Goal: Information Seeking & Learning: Learn about a topic

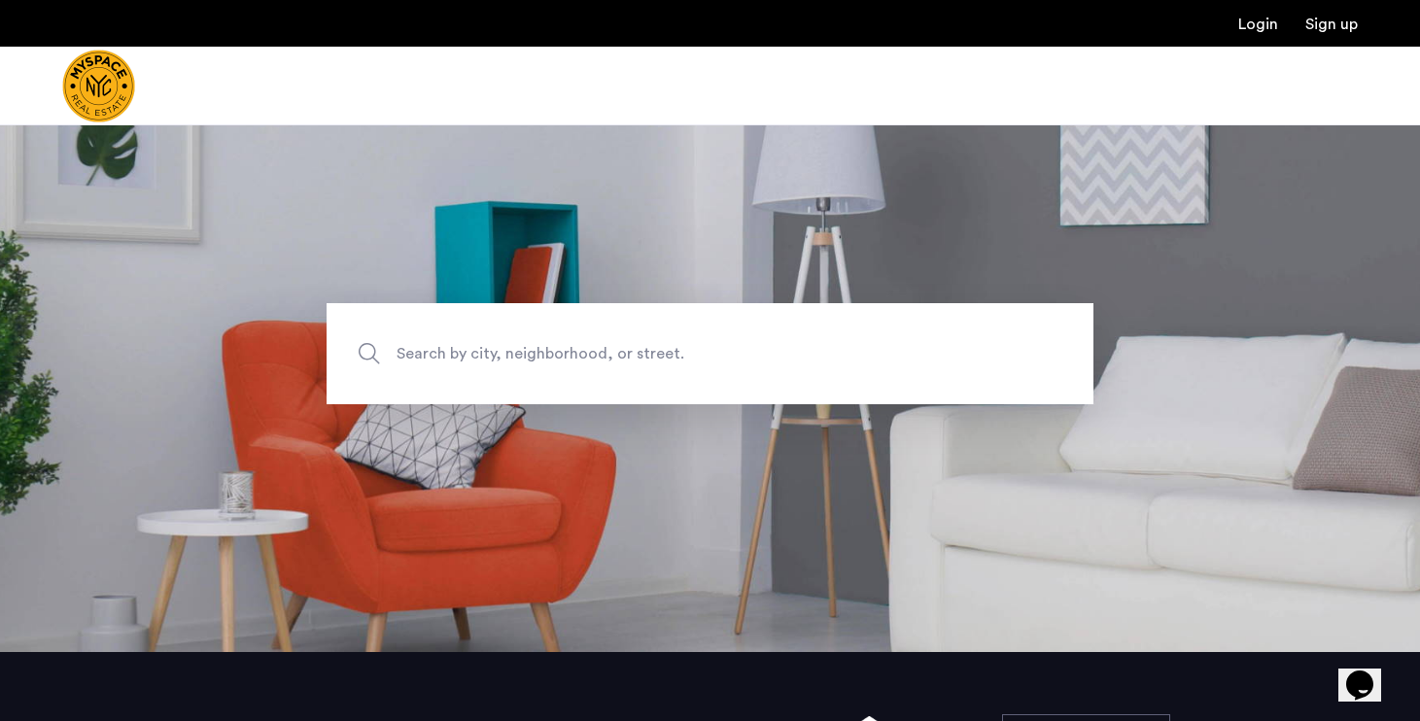
click at [475, 351] on span "Search by city, neighborhood, or street." at bounding box center [665, 354] width 536 height 26
click at [475, 351] on input "Search by city, neighborhood, or street." at bounding box center [710, 353] width 767 height 101
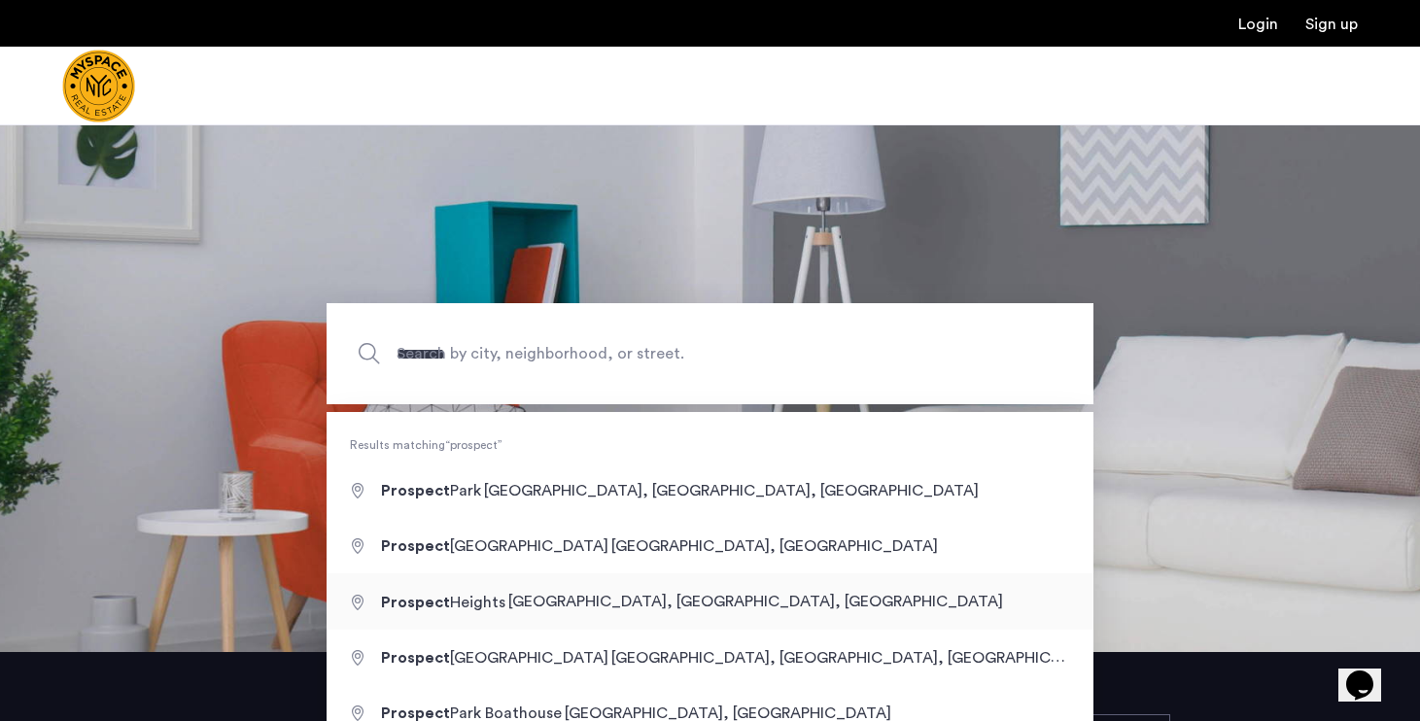
type input "**********"
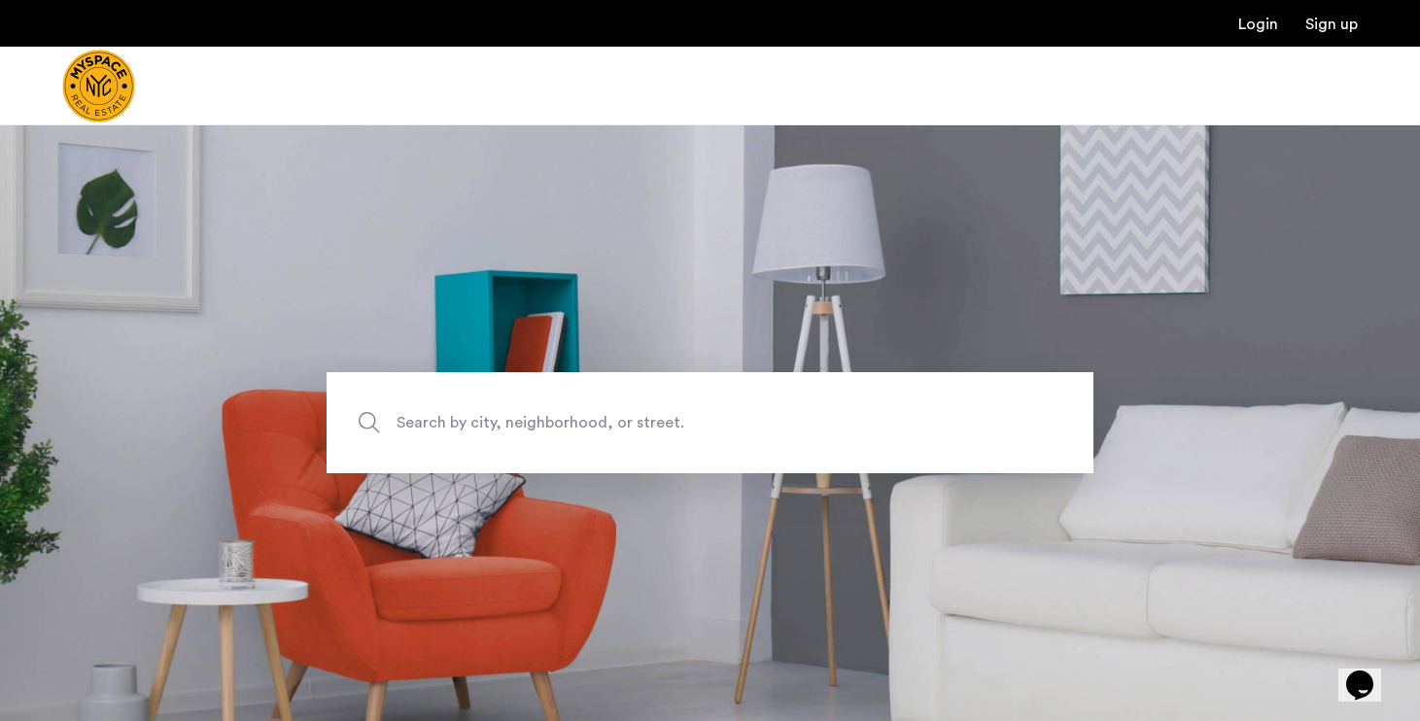
click at [653, 429] on span "Search by city, neighborhood, or street." at bounding box center [665, 423] width 536 height 26
click at [653, 429] on input "Search by city, neighborhood, or street." at bounding box center [710, 422] width 767 height 101
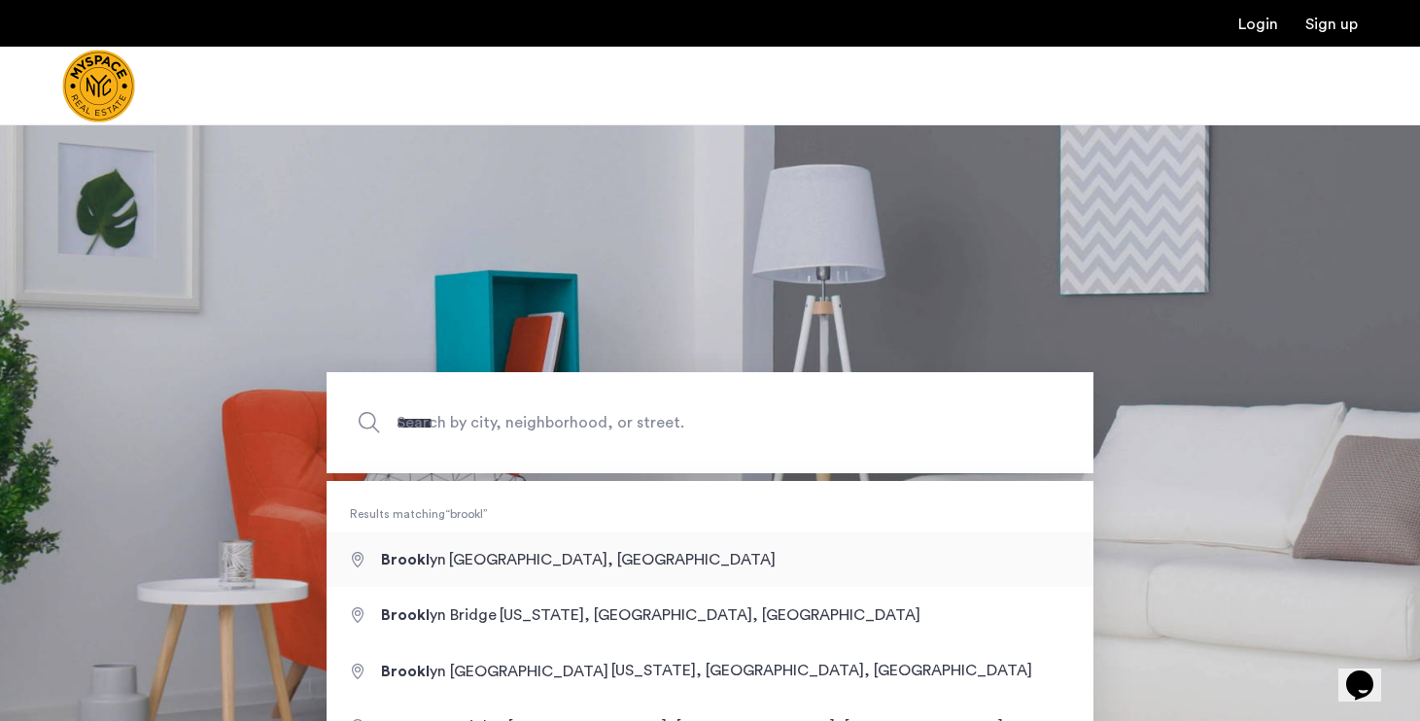
type input "**********"
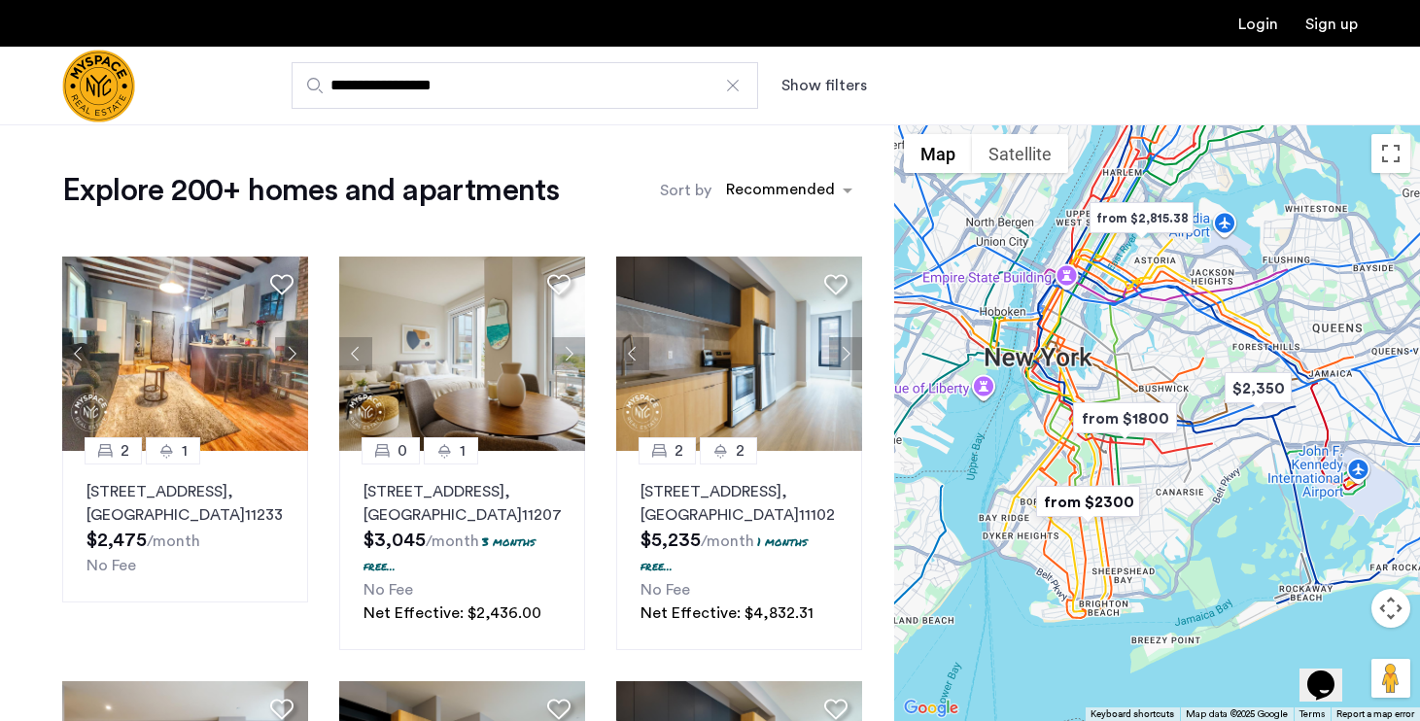
click at [1120, 419] on img "from $1800" at bounding box center [1125, 419] width 120 height 44
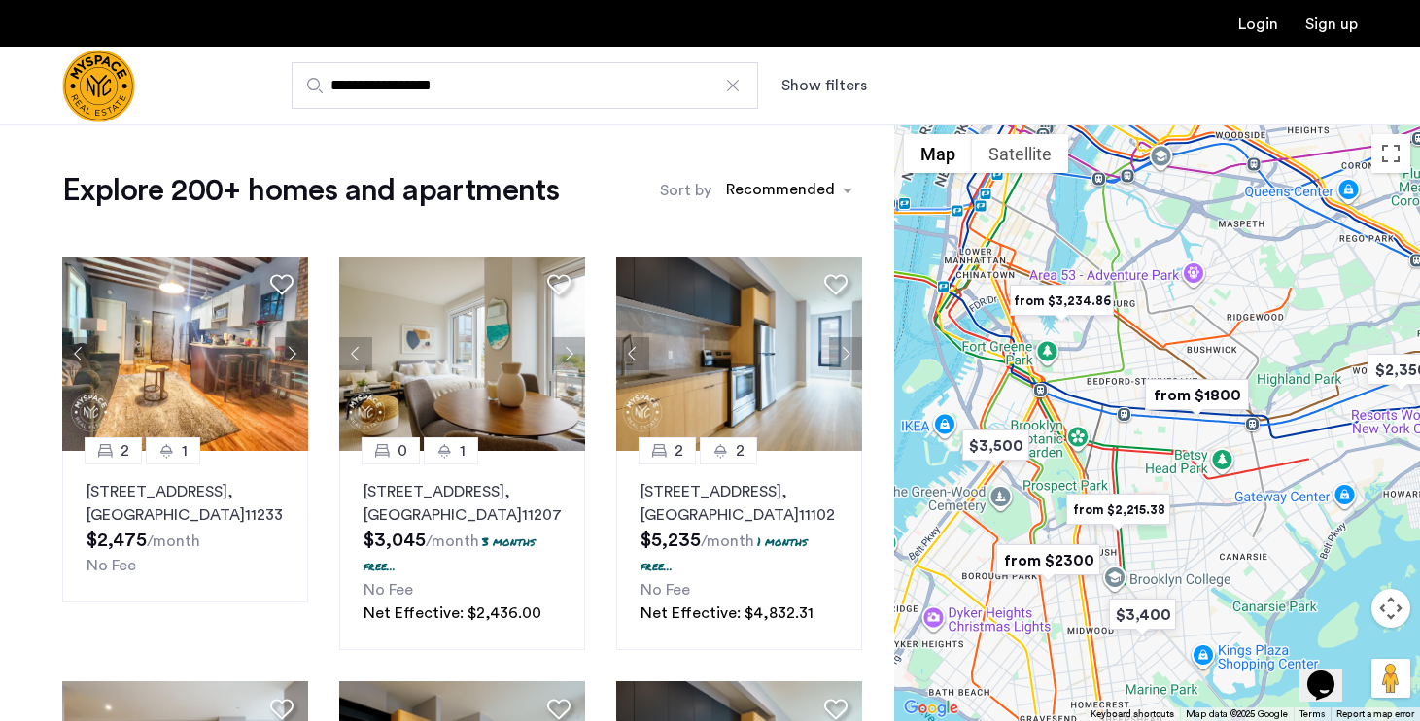
click at [1175, 390] on img "from $1800" at bounding box center [1197, 395] width 120 height 44
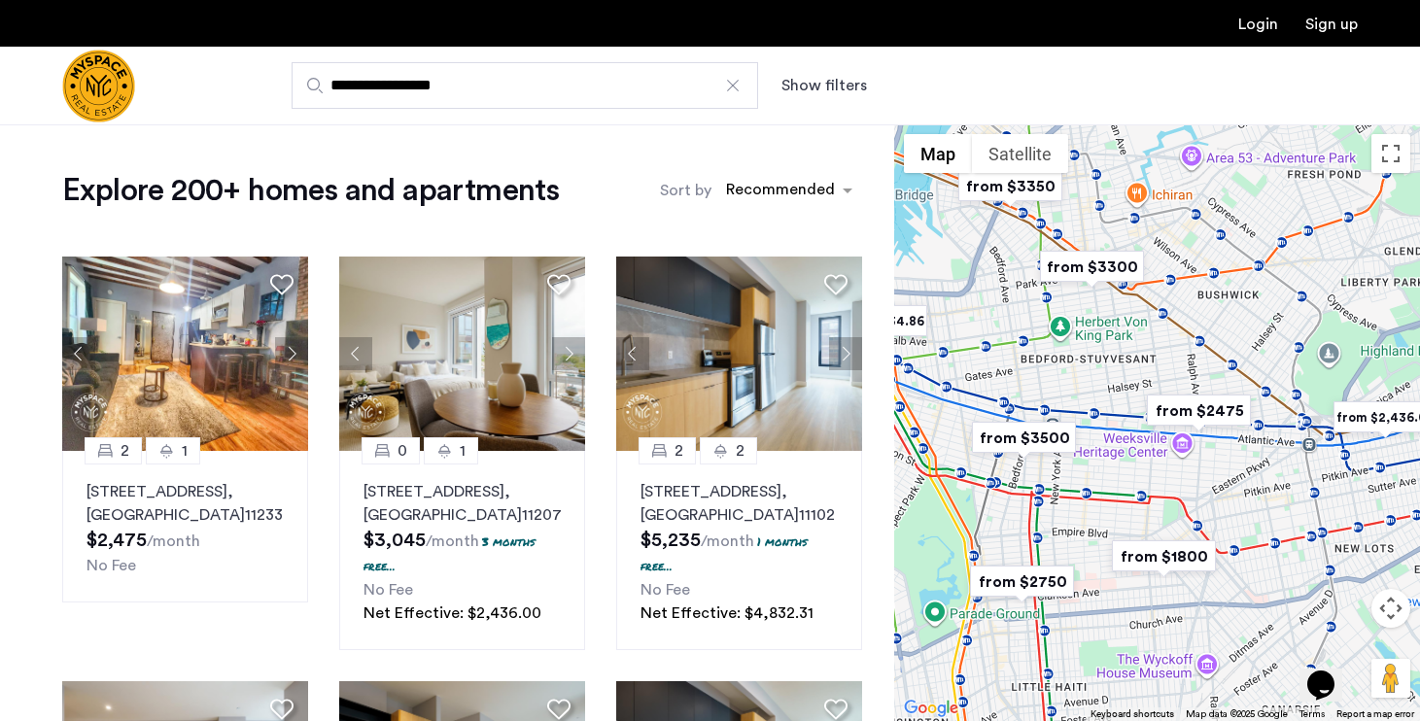
drag, startPoint x: 1047, startPoint y: 457, endPoint x: 1125, endPoint y: 458, distance: 78.7
click at [1125, 457] on div "To navigate, press the arrow keys." at bounding box center [1157, 422] width 526 height 597
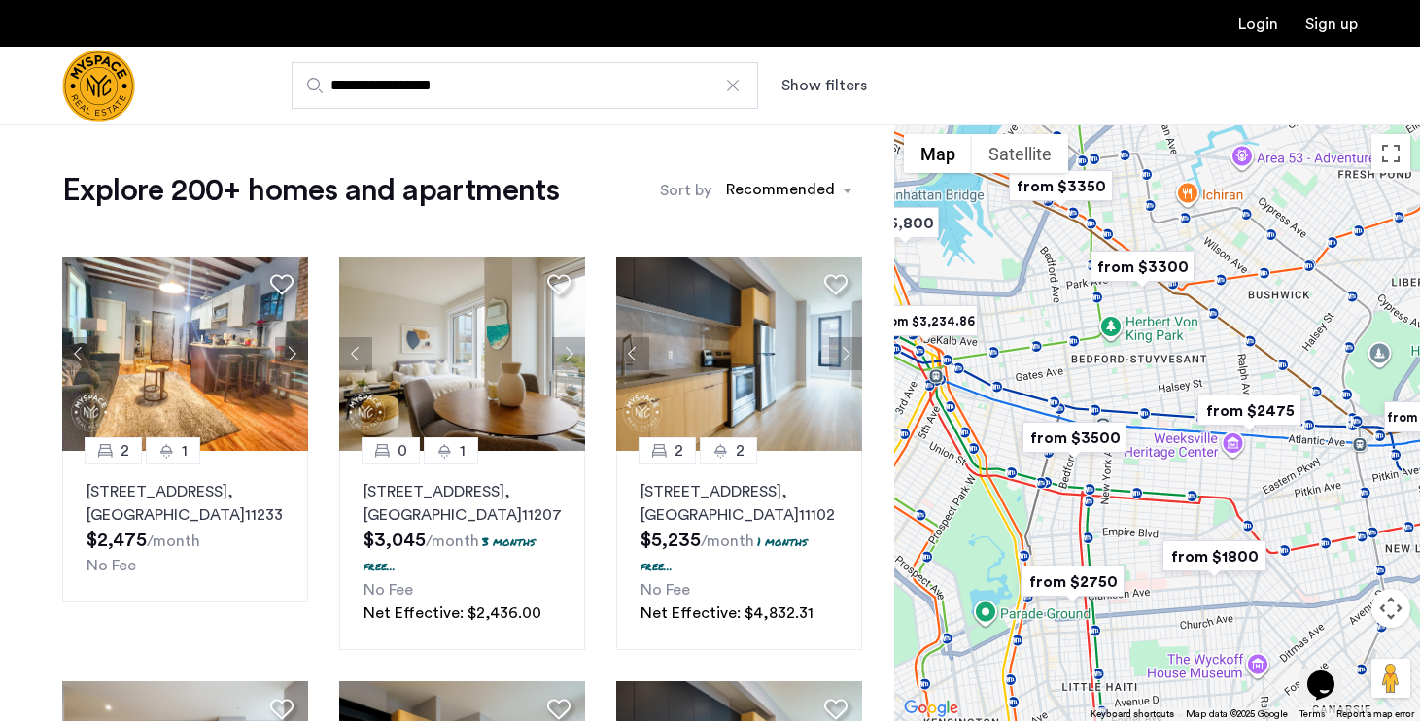
click at [1071, 443] on img "from $3500" at bounding box center [1075, 438] width 120 height 44
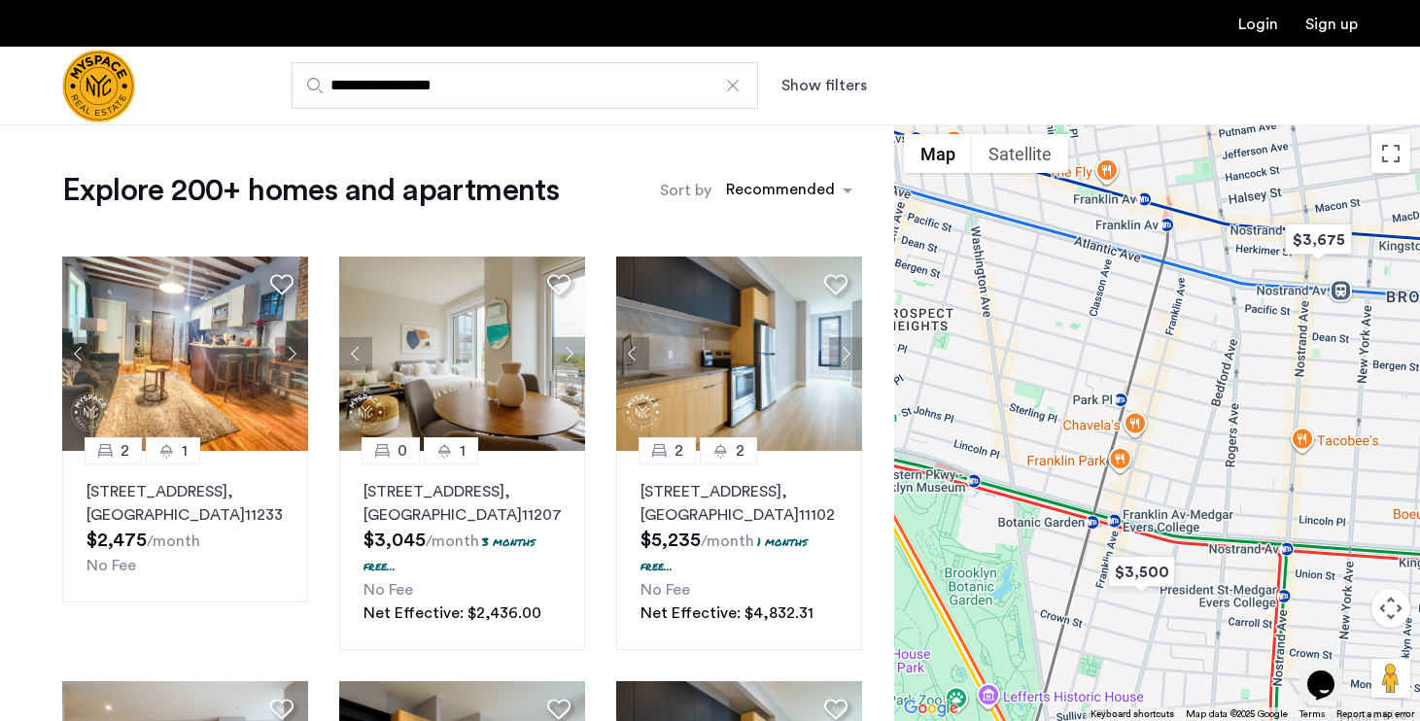
drag, startPoint x: 1070, startPoint y: 439, endPoint x: 1145, endPoint y: 444, distance: 75.0
click at [1147, 444] on div "To navigate, press the arrow keys." at bounding box center [1157, 422] width 526 height 597
click at [1136, 569] on img "$3,500" at bounding box center [1142, 572] width 83 height 44
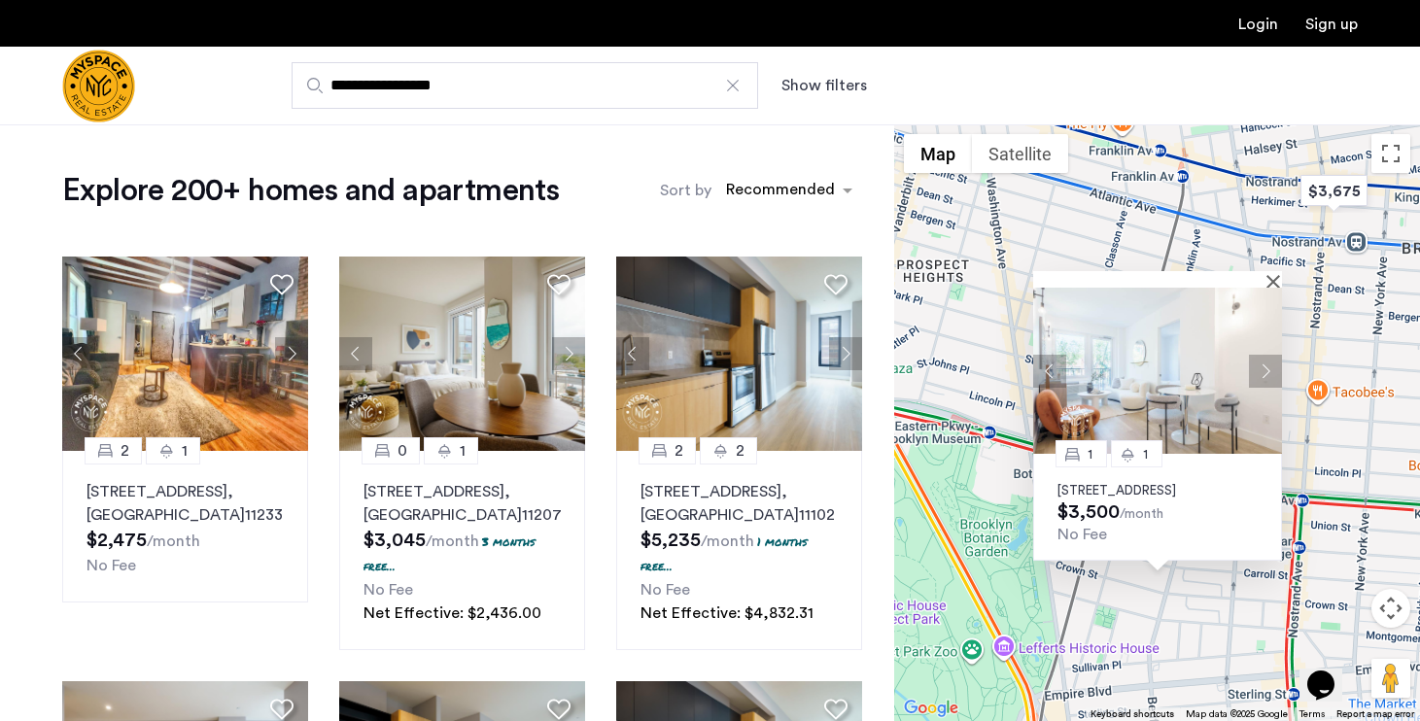
click at [1257, 355] on button "Next apartment" at bounding box center [1265, 371] width 33 height 33
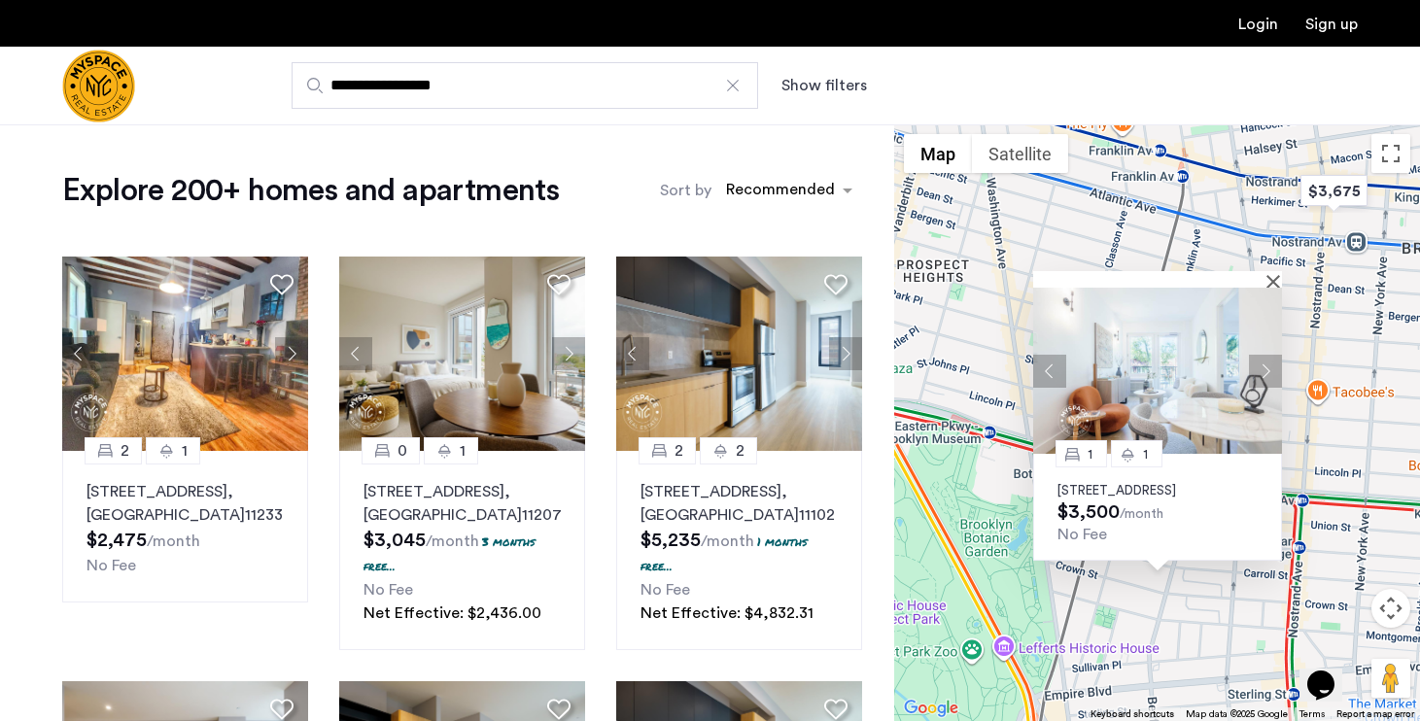
click at [1257, 355] on button "Next apartment" at bounding box center [1265, 371] width 33 height 33
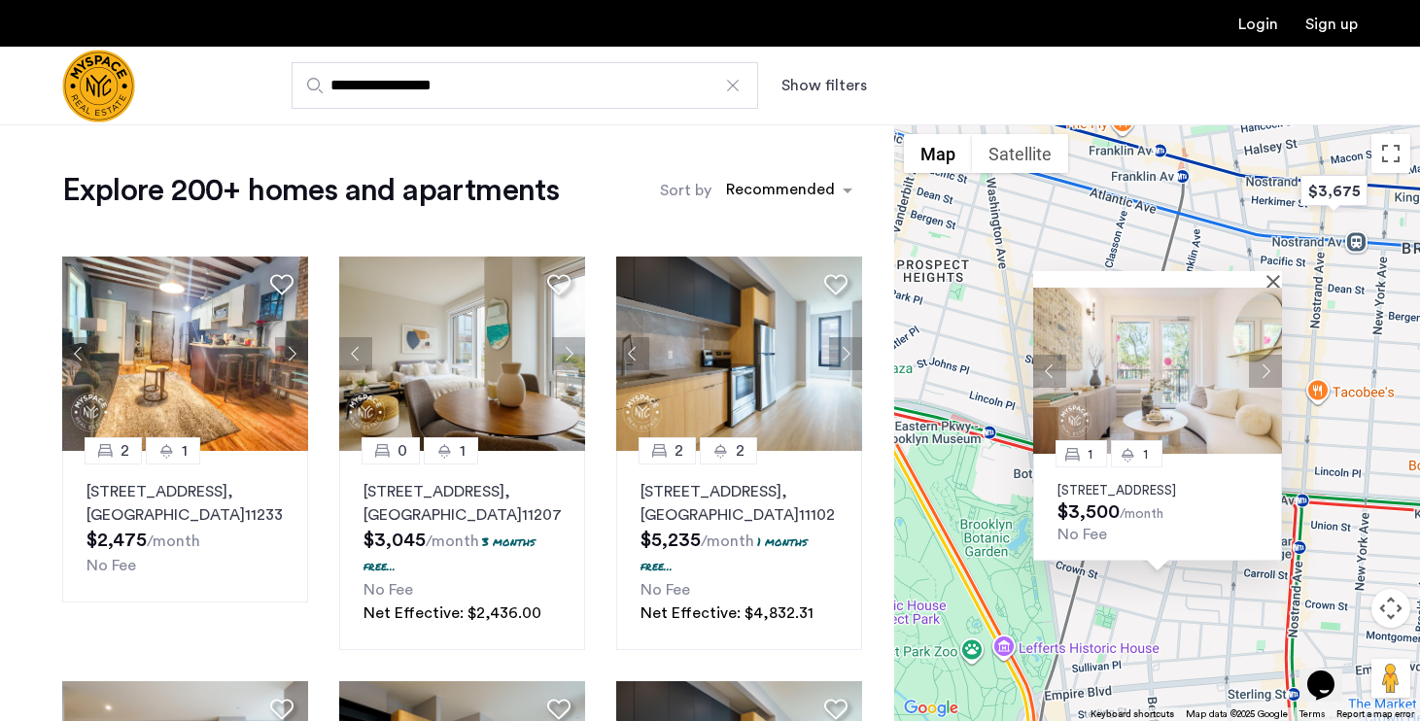
click at [1257, 355] on button "Next apartment" at bounding box center [1265, 371] width 33 height 33
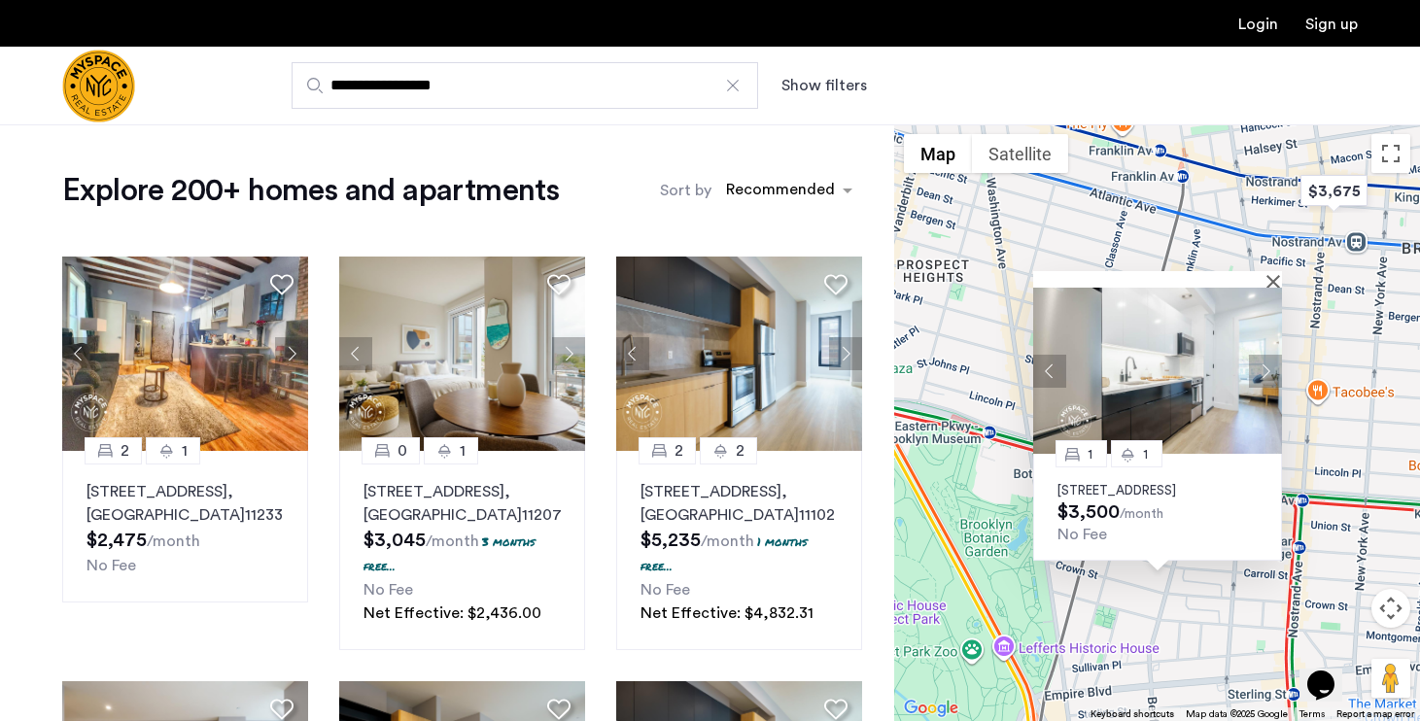
click at [1257, 355] on button "Next apartment" at bounding box center [1265, 371] width 33 height 33
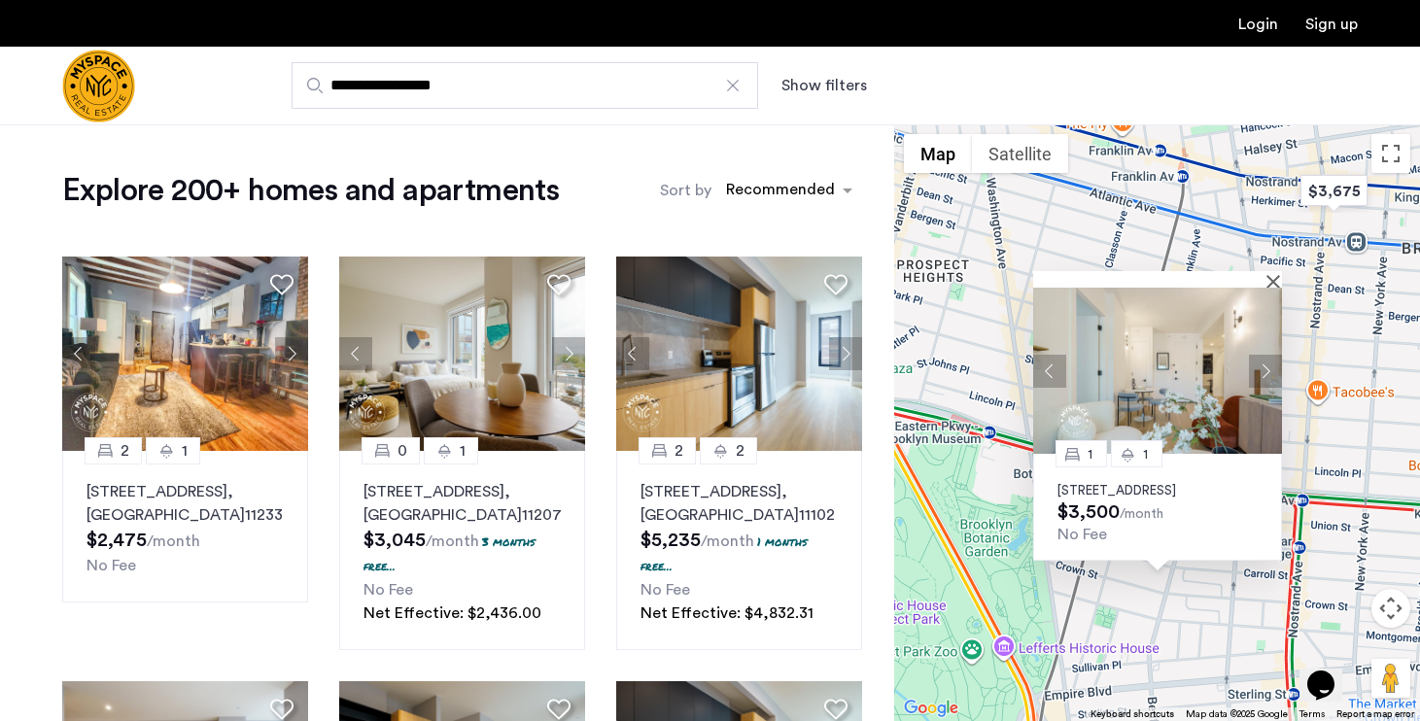
click at [1137, 483] on p "1042 President Street, Unit 2B, Brooklyn, NY 11213" at bounding box center [1157, 491] width 200 height 16
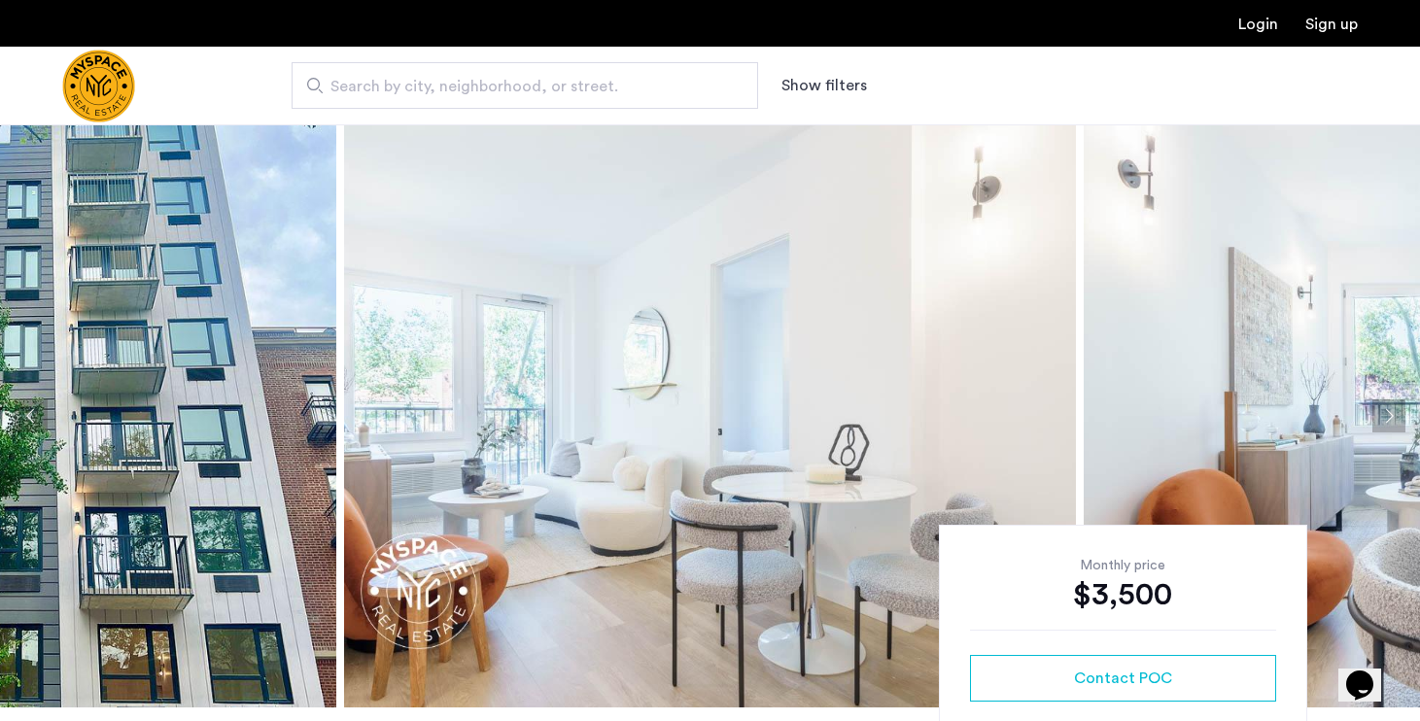
click at [551, 430] on img at bounding box center [710, 415] width 732 height 583
